Goal: Task Accomplishment & Management: Use online tool/utility

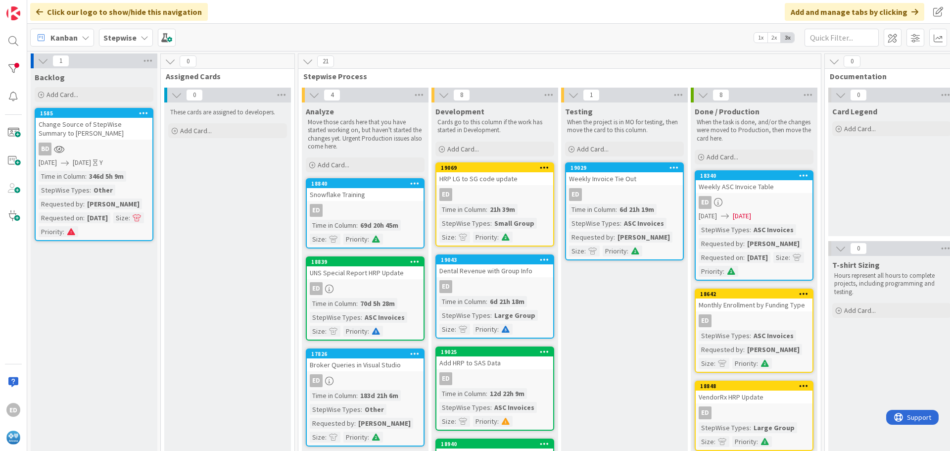
scroll to position [49, 0]
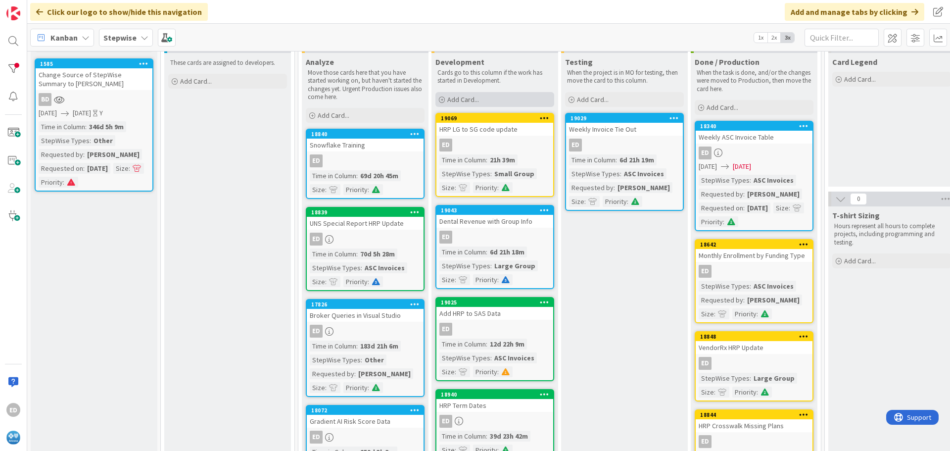
click at [464, 98] on span "Add Card..." at bounding box center [463, 99] width 32 height 9
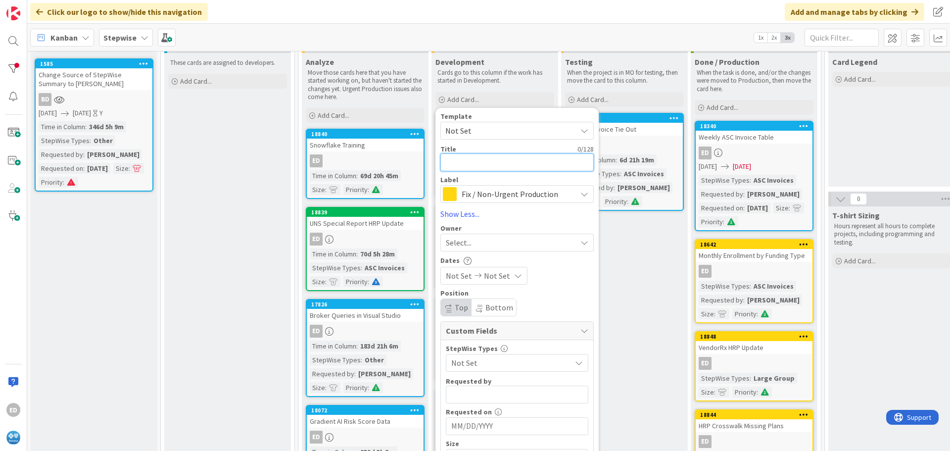
click at [470, 158] on textarea at bounding box center [516, 162] width 153 height 18
type textarea "M"
type textarea "x"
type textarea "Mo"
type textarea "x"
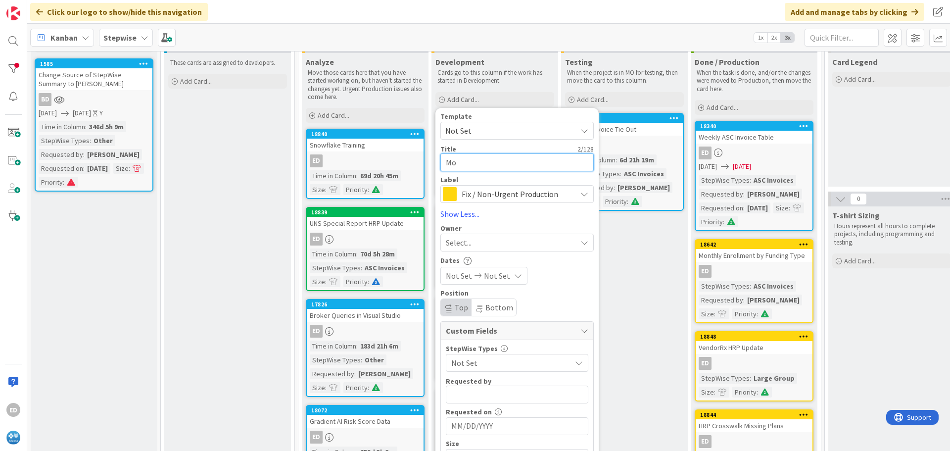
type textarea "Mon"
type textarea "x"
type textarea "Mont"
type textarea "x"
type textarea "Month"
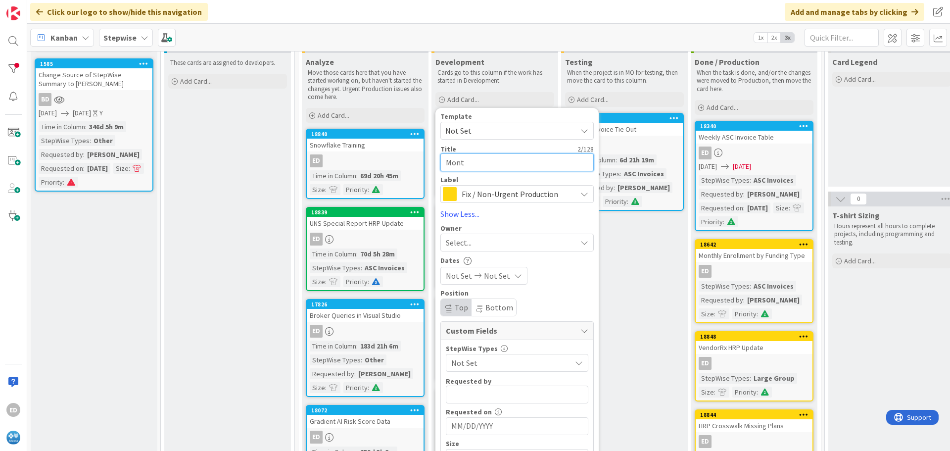
type textarea "x"
type textarea "Monthl"
type textarea "x"
type textarea "Monthly"
type textarea "x"
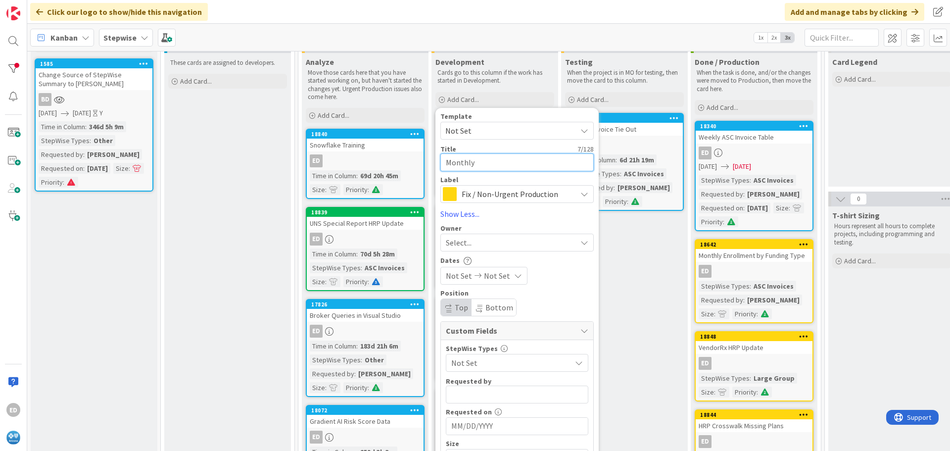
type textarea "Monthly"
type textarea "x"
type textarea "Monthly I"
type textarea "x"
type textarea "Monthly ID"
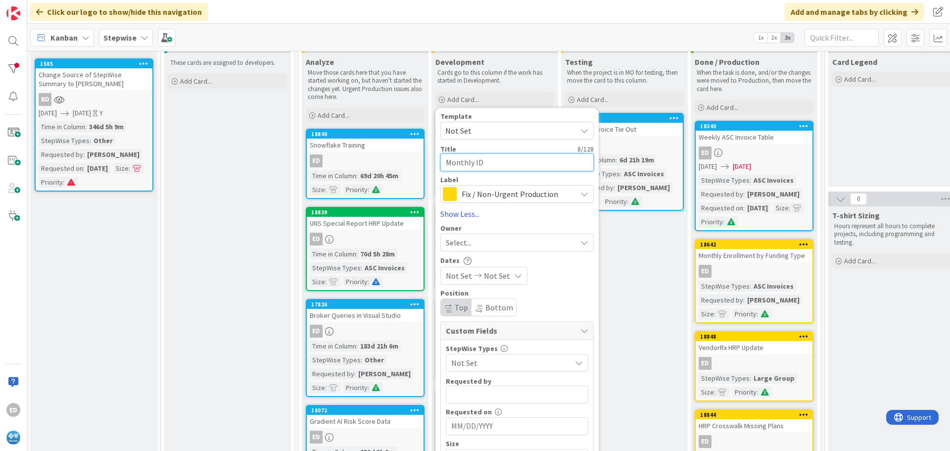
type textarea "x"
type textarea "Monthly IDR"
type textarea "x"
type textarea "Monthly IDR"
type textarea "x"
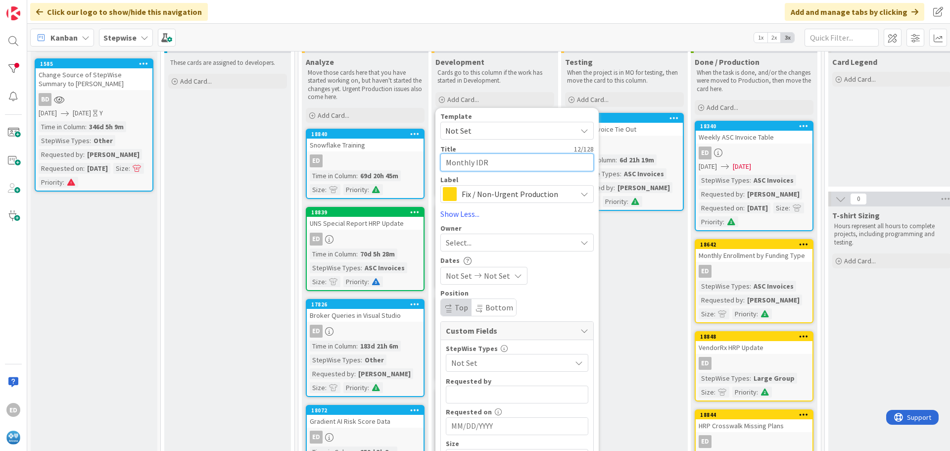
type textarea "Monthly IDR F"
type textarea "x"
type textarea "Monthly IDR Fe"
type textarea "x"
type textarea "Monthly IDR Fee"
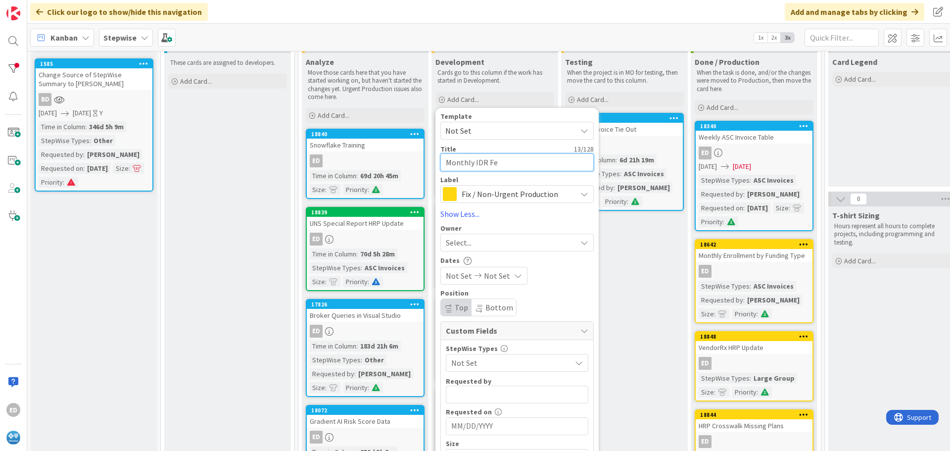
type textarea "x"
type textarea "Monthly IDR Fees"
type textarea "x"
type textarea "Monthly IDR Fees"
type textarea "x"
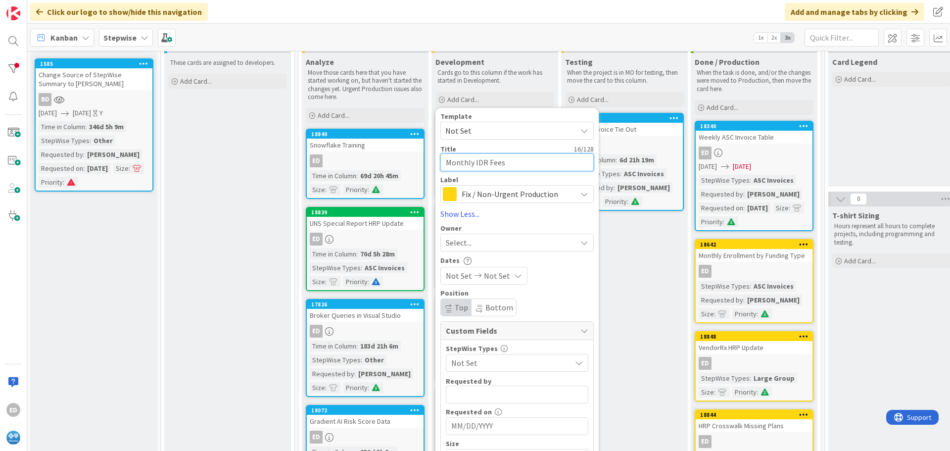
type textarea "Monthly IDR Fees R"
type textarea "x"
type textarea "Monthly IDR Fees Re"
type textarea "x"
type textarea "Monthly IDR Fees Rep"
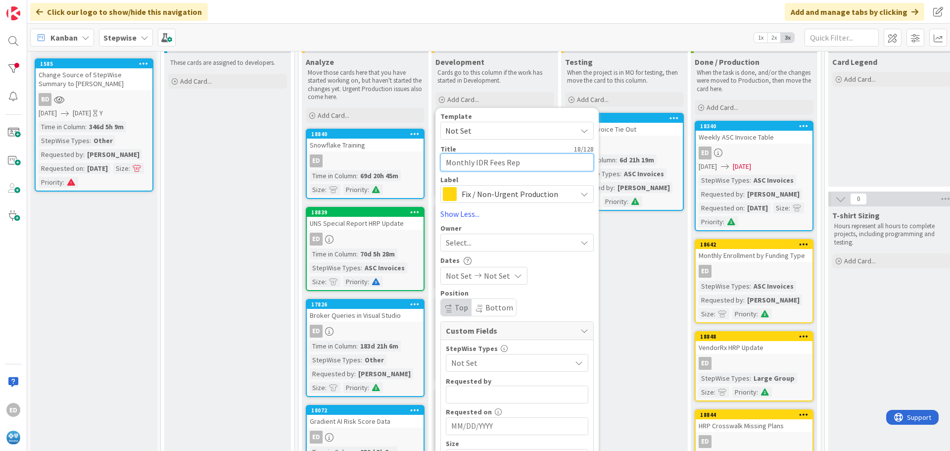
type textarea "x"
type textarea "Monthly IDR Fees Repo"
type textarea "x"
type textarea "Monthly IDR Fees Repor"
type textarea "x"
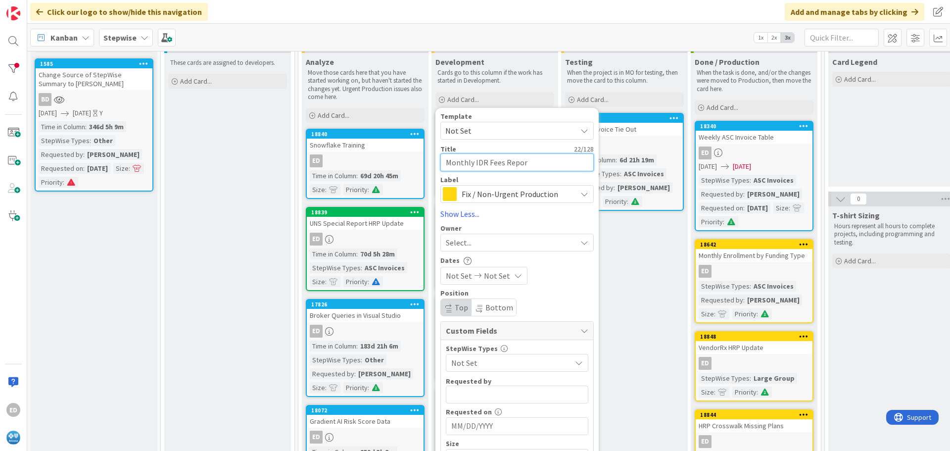
type textarea "Monthly IDR Fees Report"
type textarea "x"
type textarea "Monthly IDR Fees Repor"
type textarea "x"
type textarea "Monthly IDR Fees Repo"
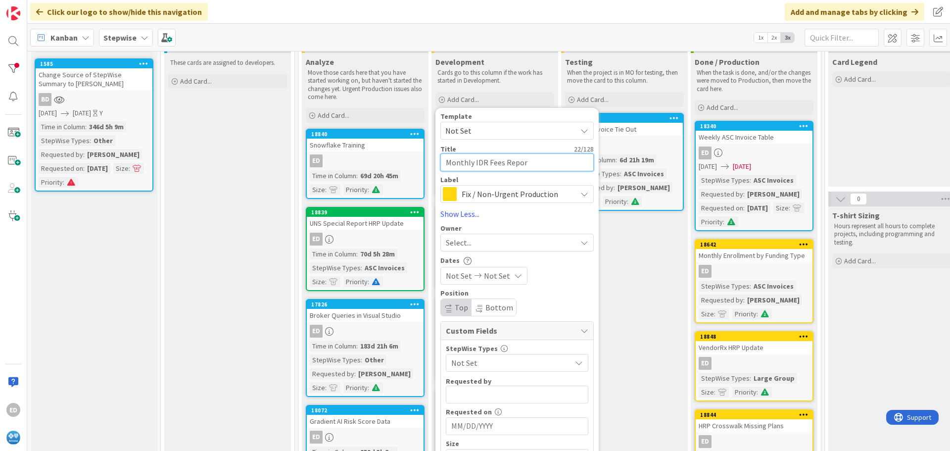
type textarea "x"
type textarea "Monthly IDR Fees Rep"
type textarea "x"
type textarea "Monthly IDR Fees Re"
type textarea "x"
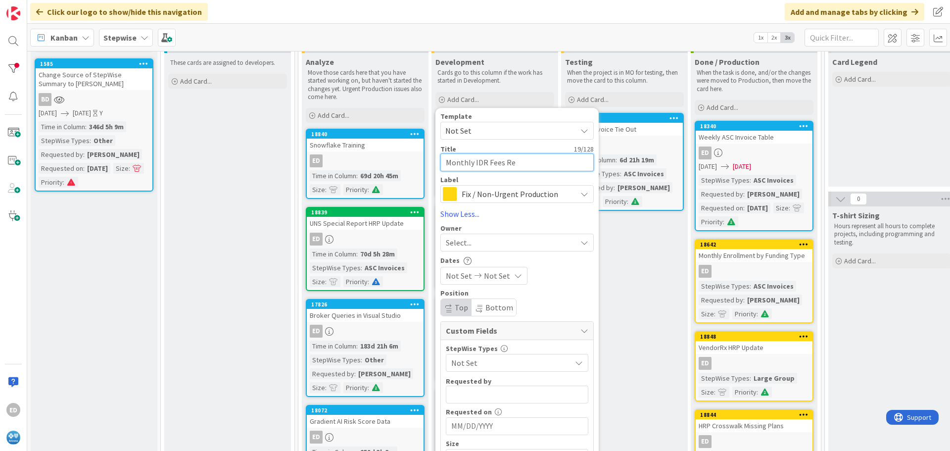
type textarea "Monthly IDR Fees R"
type textarea "x"
type textarea "Monthly IDR Fees"
type textarea "x"
type textarea "Monthly IDR Fees"
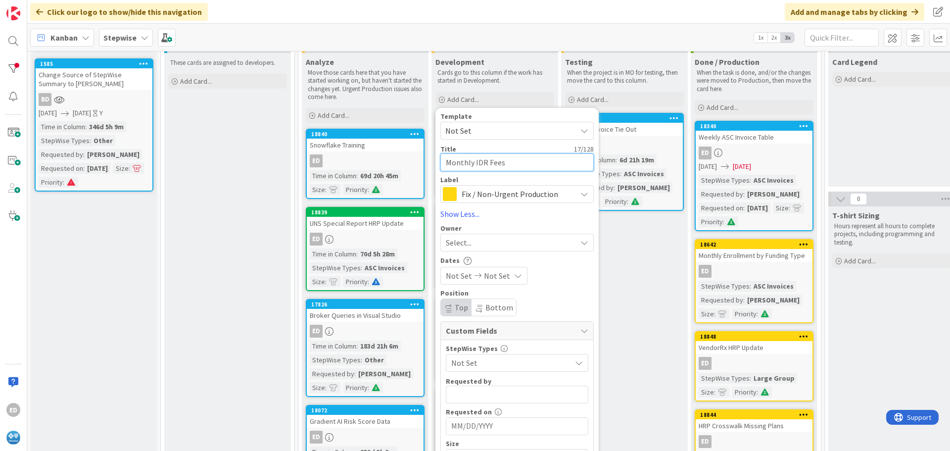
type textarea "x"
type textarea "Monthly IDR Fees"
click at [486, 192] on span "Fix / Non-Urgent Production" at bounding box center [517, 194] width 110 height 14
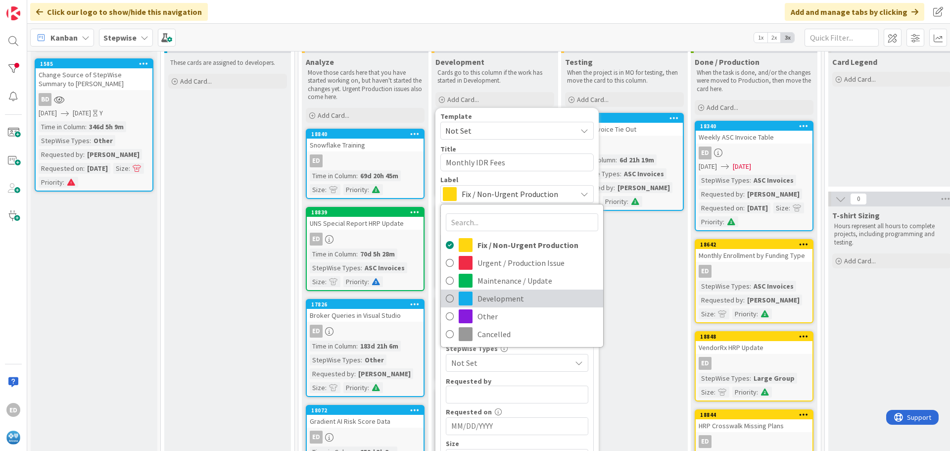
click at [495, 298] on span "Development" at bounding box center [538, 298] width 121 height 15
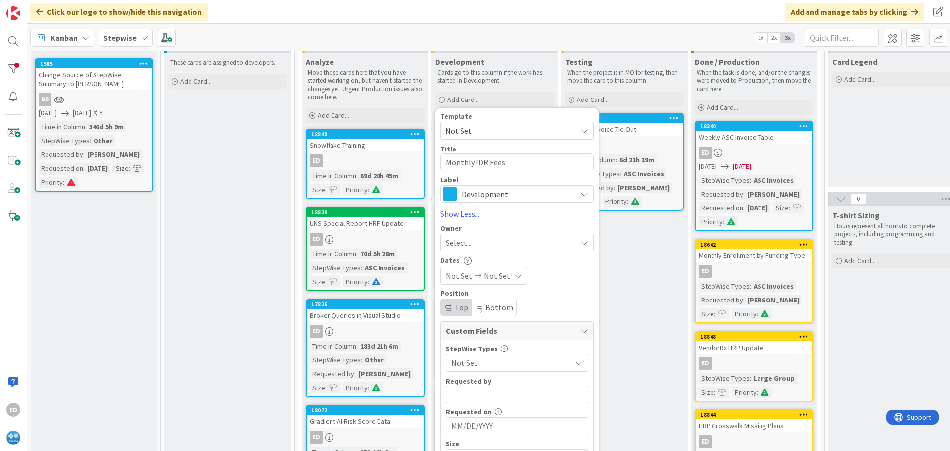
click at [490, 242] on div "Select..." at bounding box center [511, 243] width 131 height 12
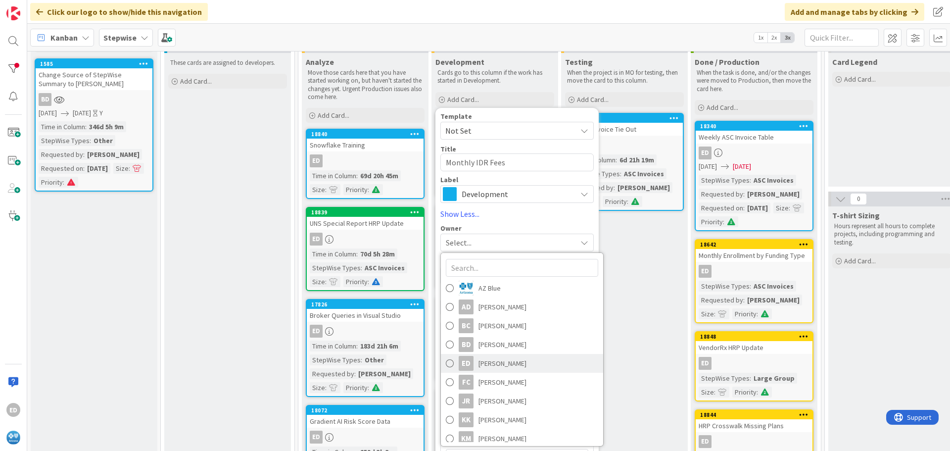
click at [500, 361] on span "[PERSON_NAME]" at bounding box center [503, 363] width 48 height 15
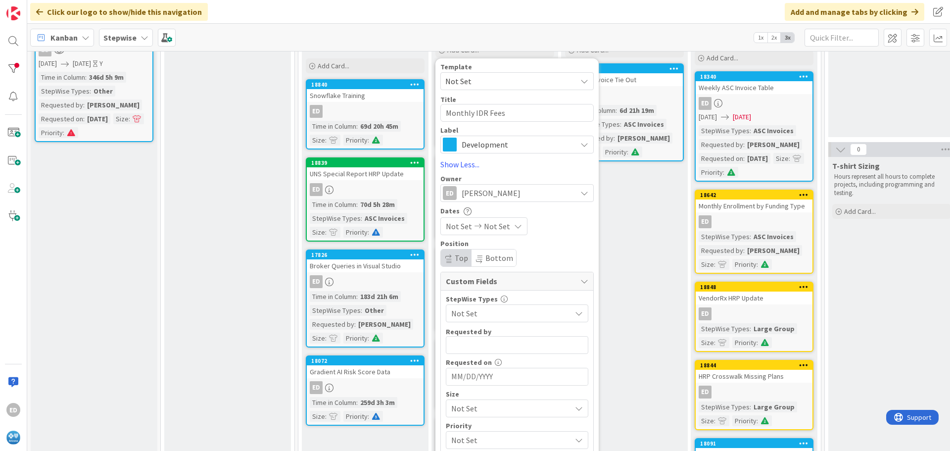
scroll to position [148, 0]
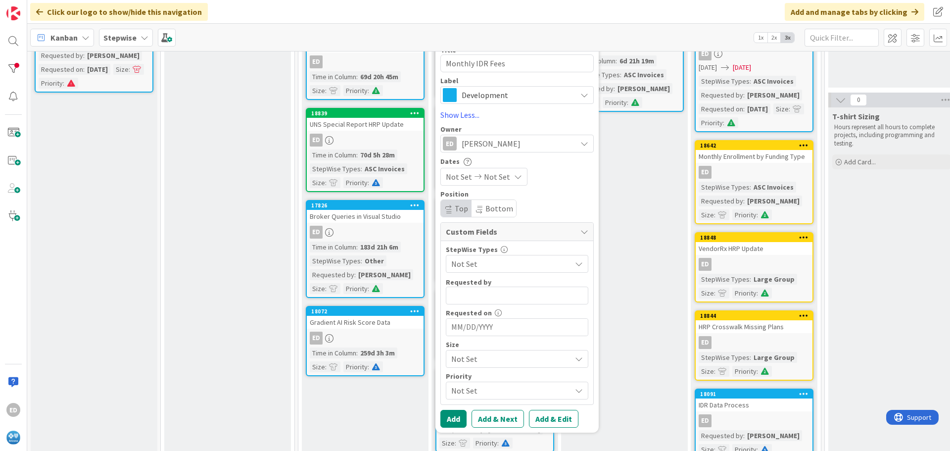
click at [487, 267] on span "Not Set" at bounding box center [508, 264] width 115 height 14
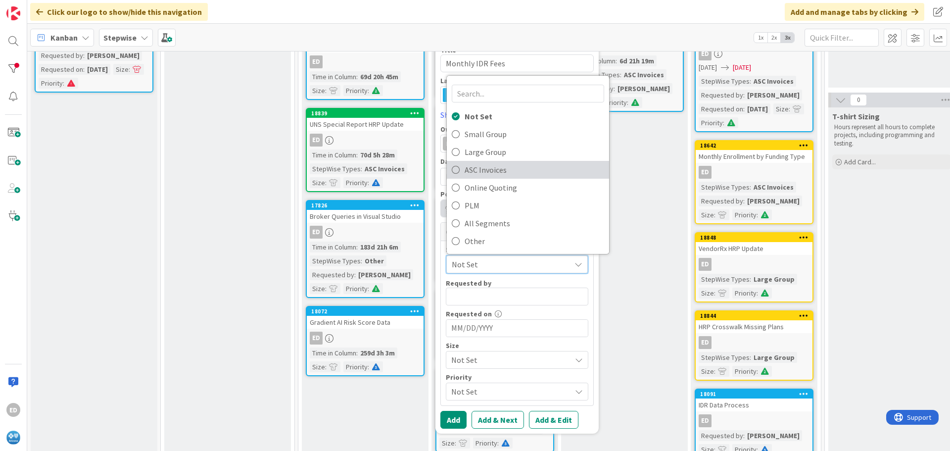
click at [496, 169] on span "ASC Invoices" at bounding box center [535, 169] width 140 height 15
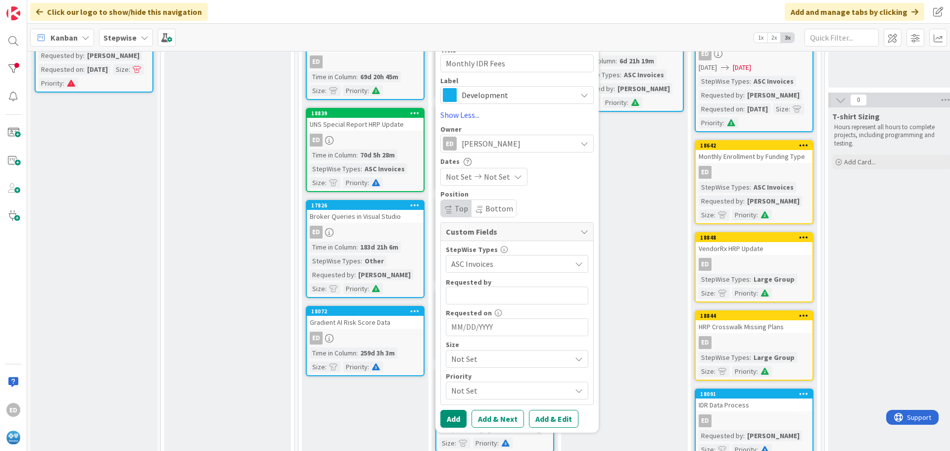
click at [491, 357] on span "Not Set" at bounding box center [508, 359] width 115 height 14
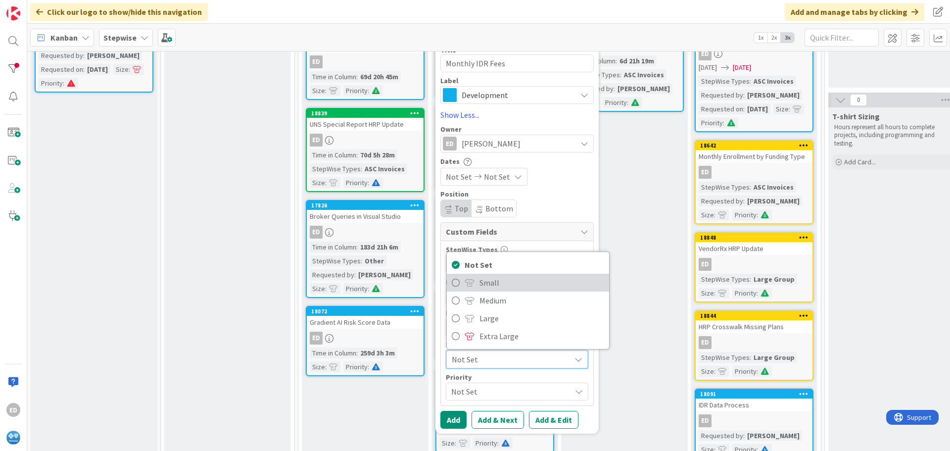
click at [488, 281] on span "Small" at bounding box center [542, 282] width 125 height 15
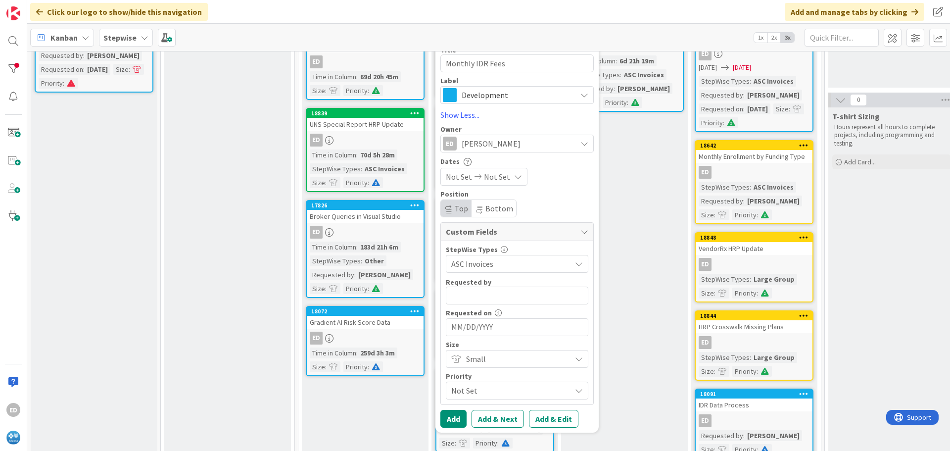
click at [494, 391] on span "Not Set" at bounding box center [508, 391] width 115 height 14
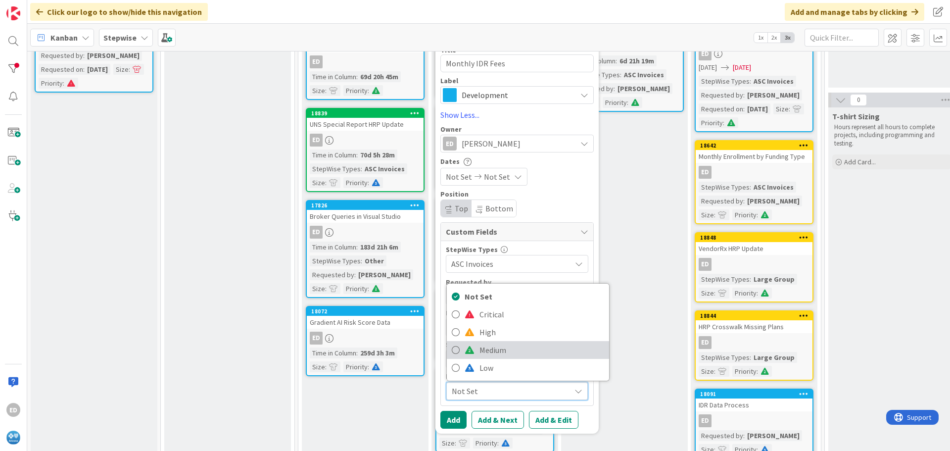
click at [492, 347] on span "Medium" at bounding box center [542, 349] width 125 height 15
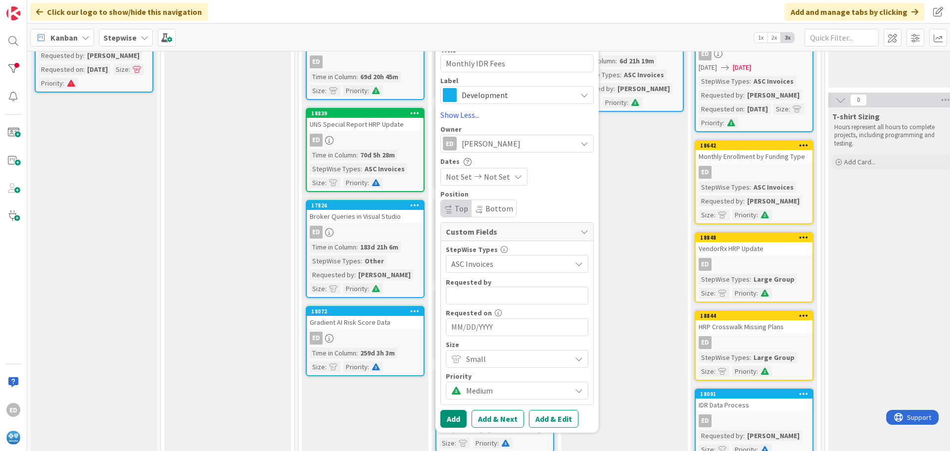
type textarea "x"
click at [460, 419] on button "Add" at bounding box center [453, 419] width 26 height 18
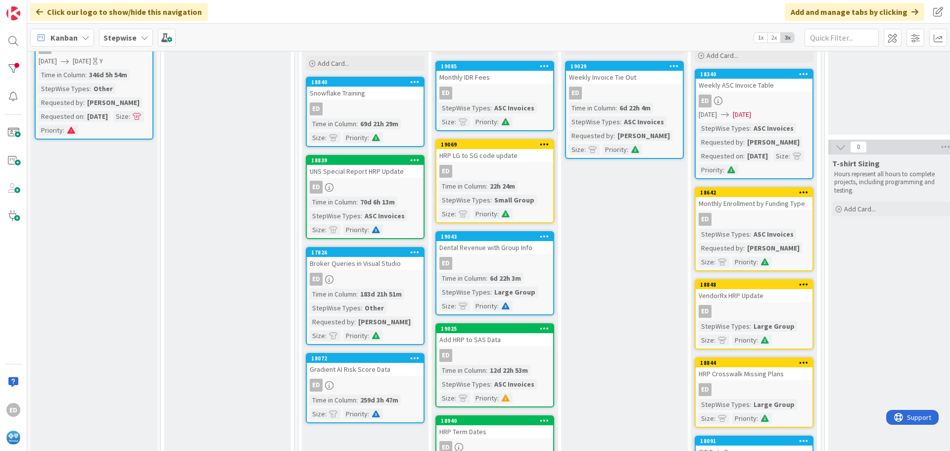
scroll to position [0, 0]
